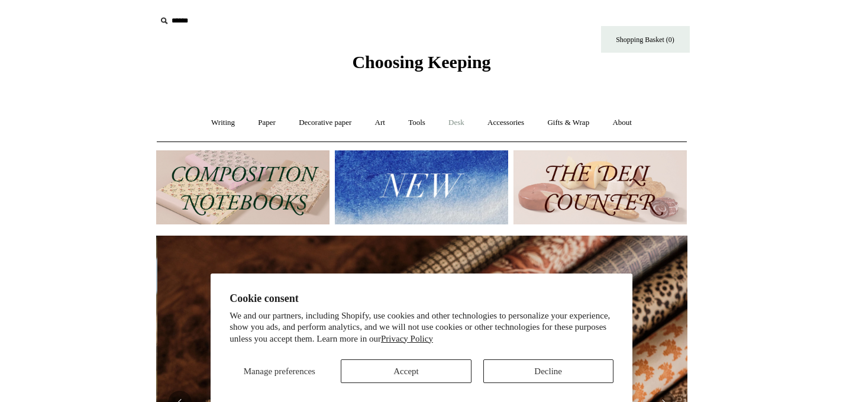
scroll to position [0, 1062]
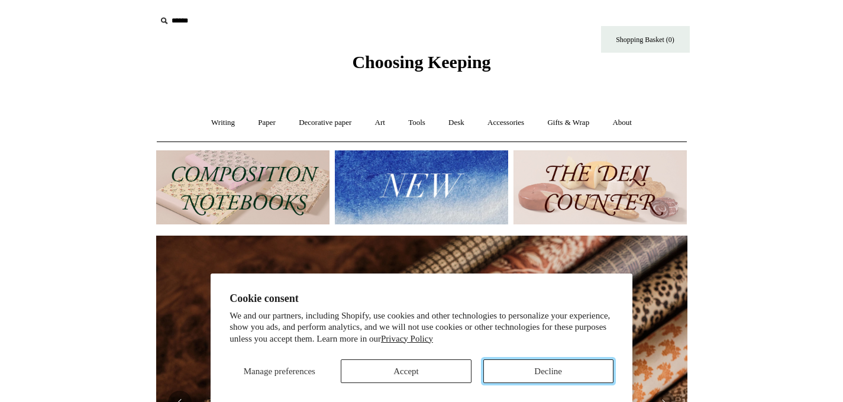
click at [550, 367] on button "Decline" at bounding box center [548, 371] width 130 height 24
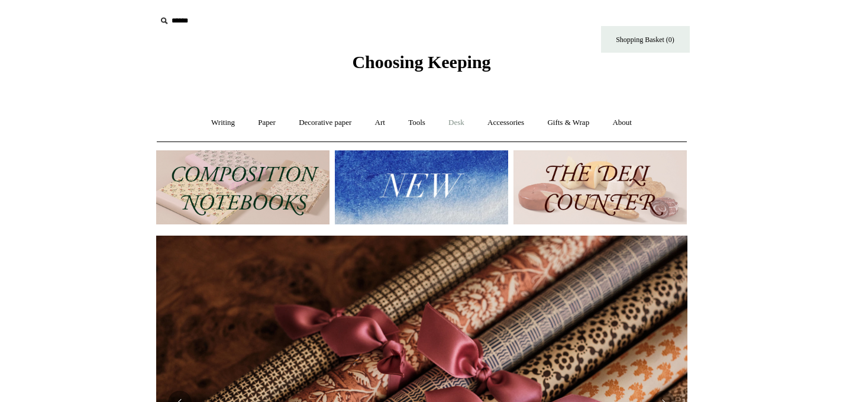
click at [460, 125] on link "Desk +" at bounding box center [456, 122] width 37 height 31
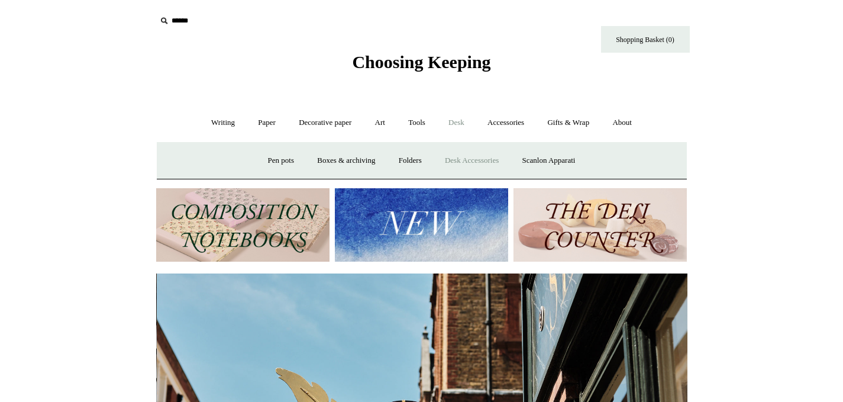
scroll to position [0, 531]
click at [468, 157] on link "Desk Accessories" at bounding box center [471, 160] width 75 height 31
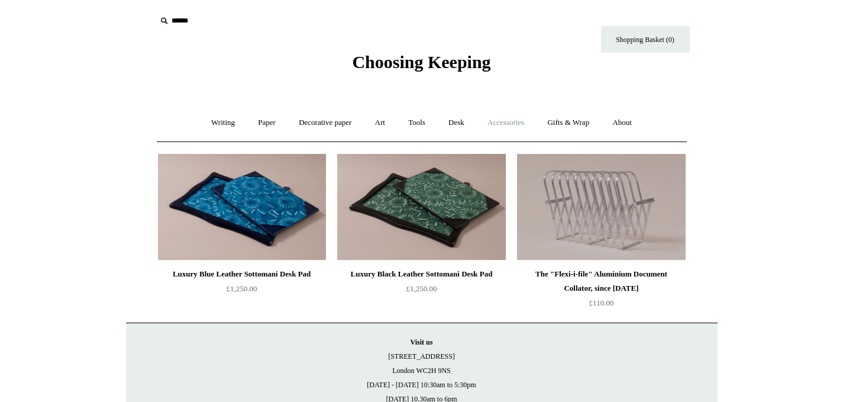
click at [512, 123] on link "Accessories +" at bounding box center [506, 122] width 58 height 31
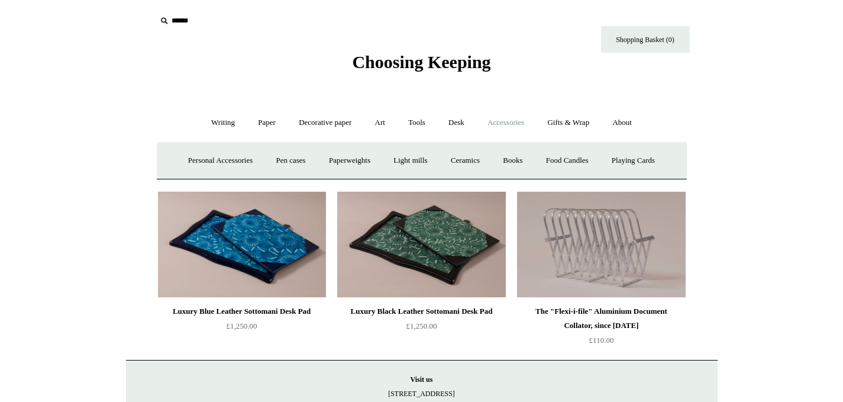
click at [512, 123] on link "Accessories -" at bounding box center [506, 122] width 58 height 31
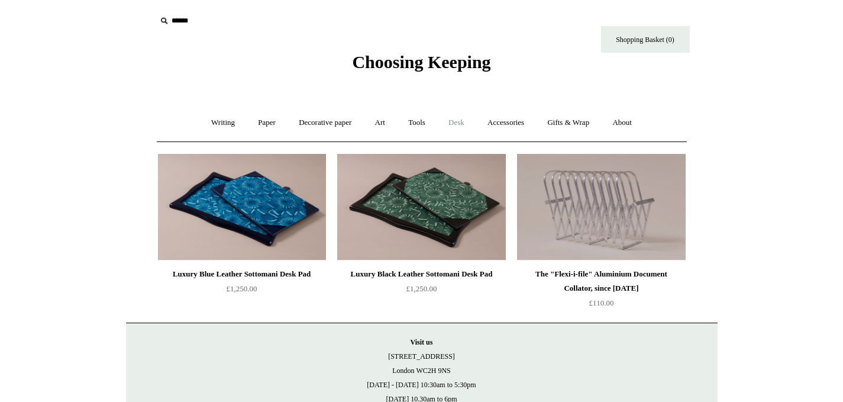
click at [455, 123] on link "Desk +" at bounding box center [456, 122] width 37 height 31
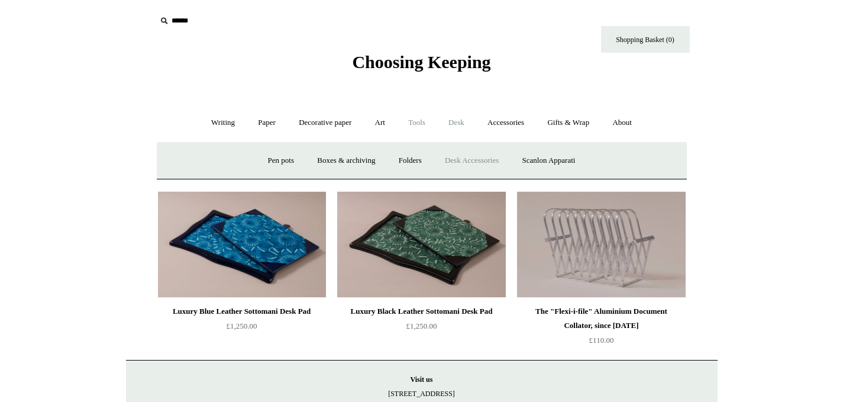
click at [419, 123] on link "Tools +" at bounding box center [416, 122] width 38 height 31
click at [507, 121] on link "Accessories +" at bounding box center [506, 122] width 58 height 31
click at [414, 121] on link "Tools +" at bounding box center [416, 122] width 38 height 31
click at [381, 122] on link "Art +" at bounding box center [379, 122] width 31 height 31
click at [211, 120] on link "Writing +" at bounding box center [222, 122] width 45 height 31
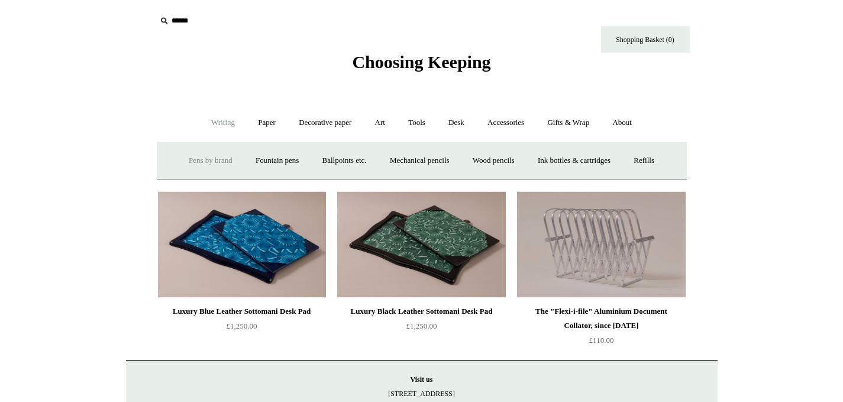
click at [199, 158] on link "Pens by brand +" at bounding box center [210, 160] width 65 height 31
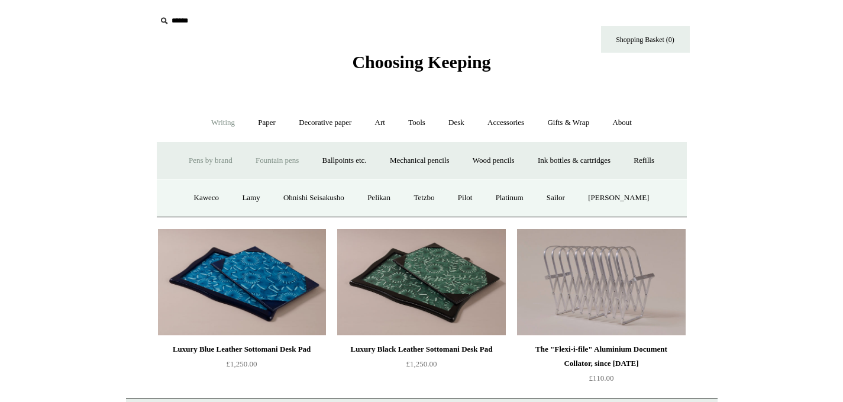
click at [286, 158] on link "Fountain pens +" at bounding box center [277, 160] width 64 height 31
